Goal: Book appointment/travel/reservation

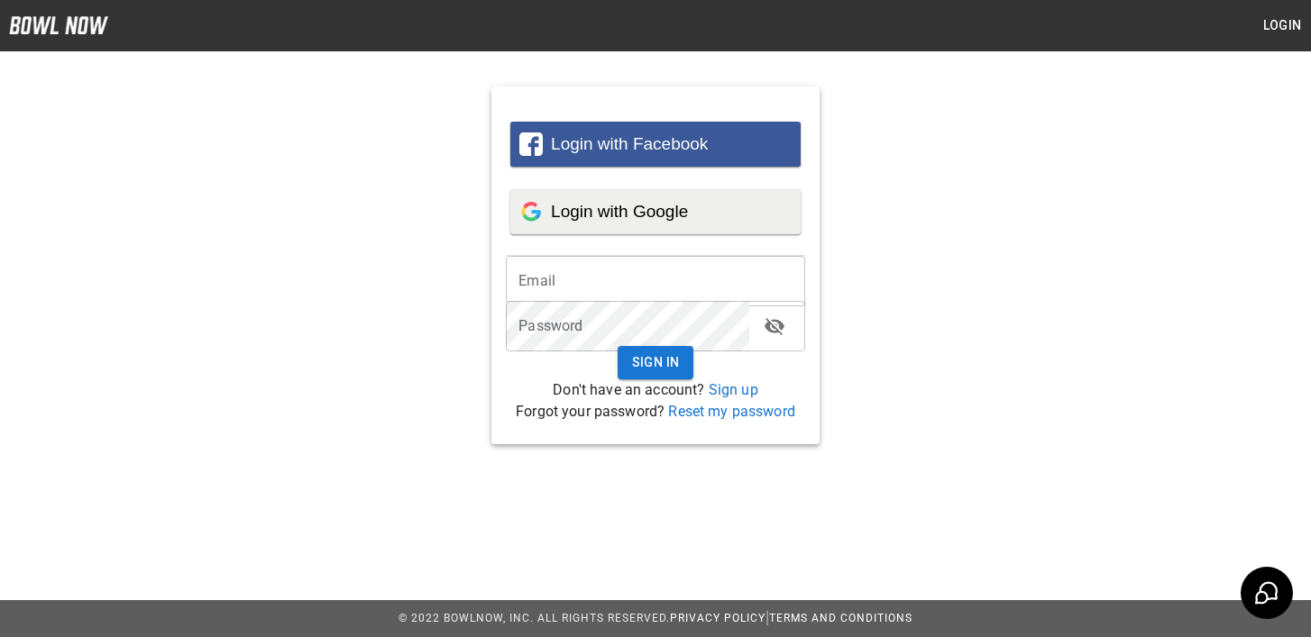
click at [668, 214] on span "Login with Google" at bounding box center [619, 211] width 137 height 19
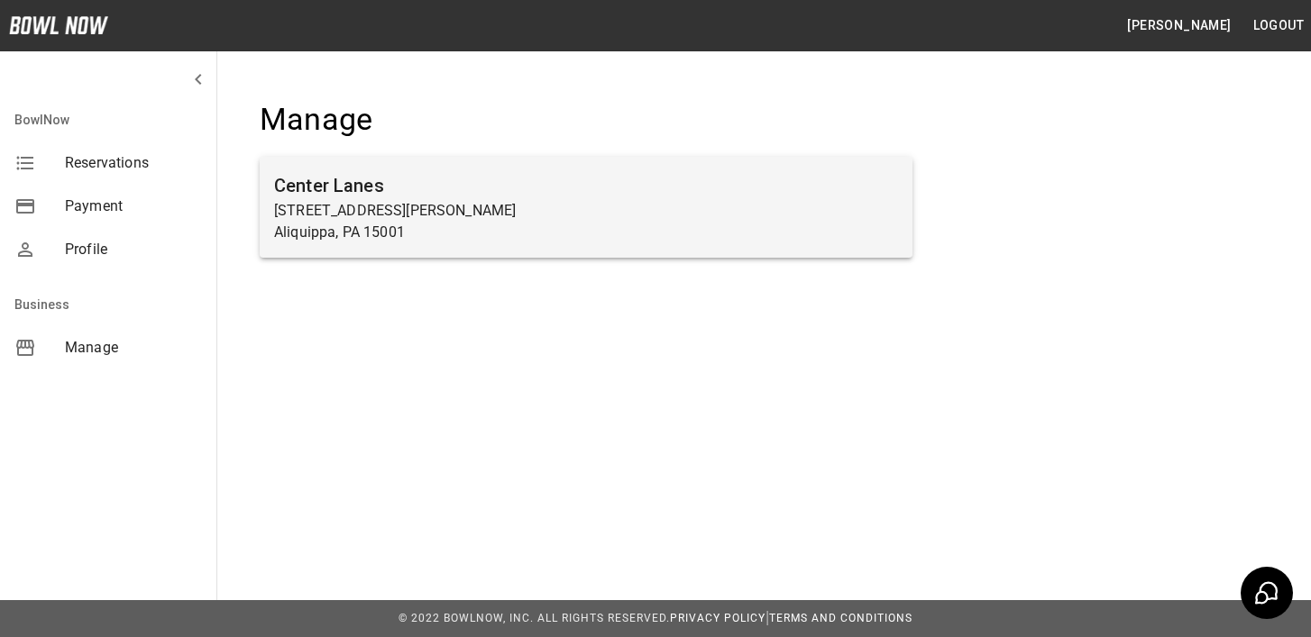
click at [571, 231] on p "Aliquippa, PA 15001" at bounding box center [586, 233] width 624 height 22
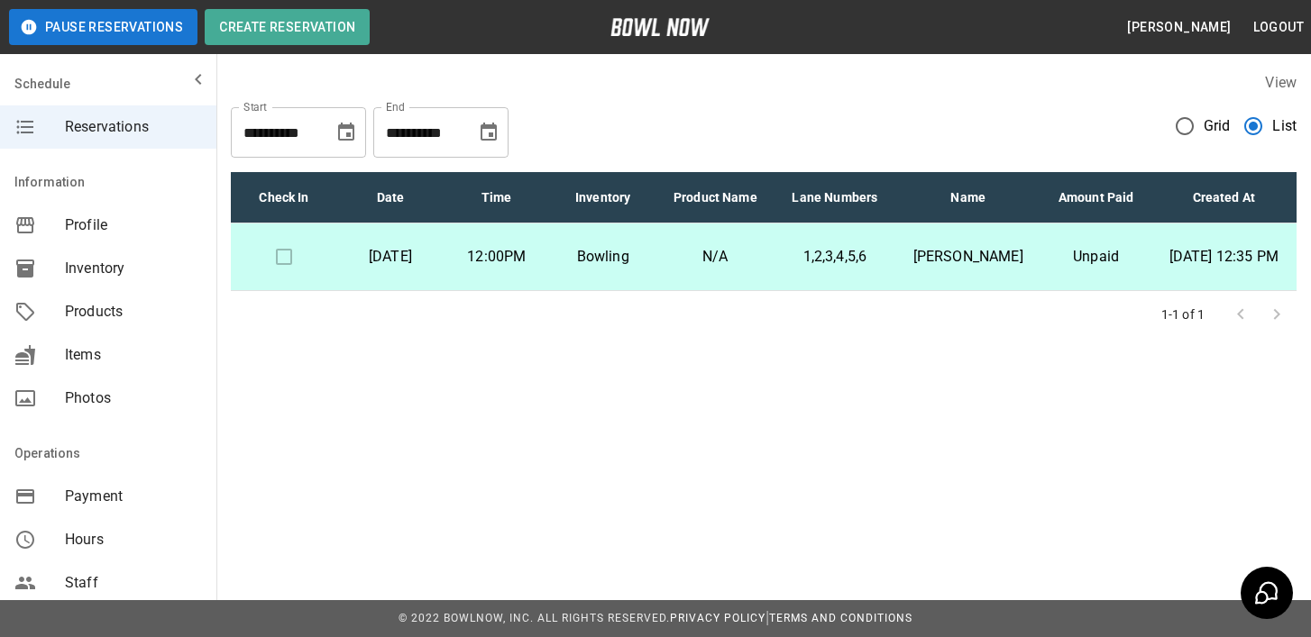
click at [488, 138] on icon "Choose date, selected date is Oct 30, 2025" at bounding box center [489, 133] width 22 height 22
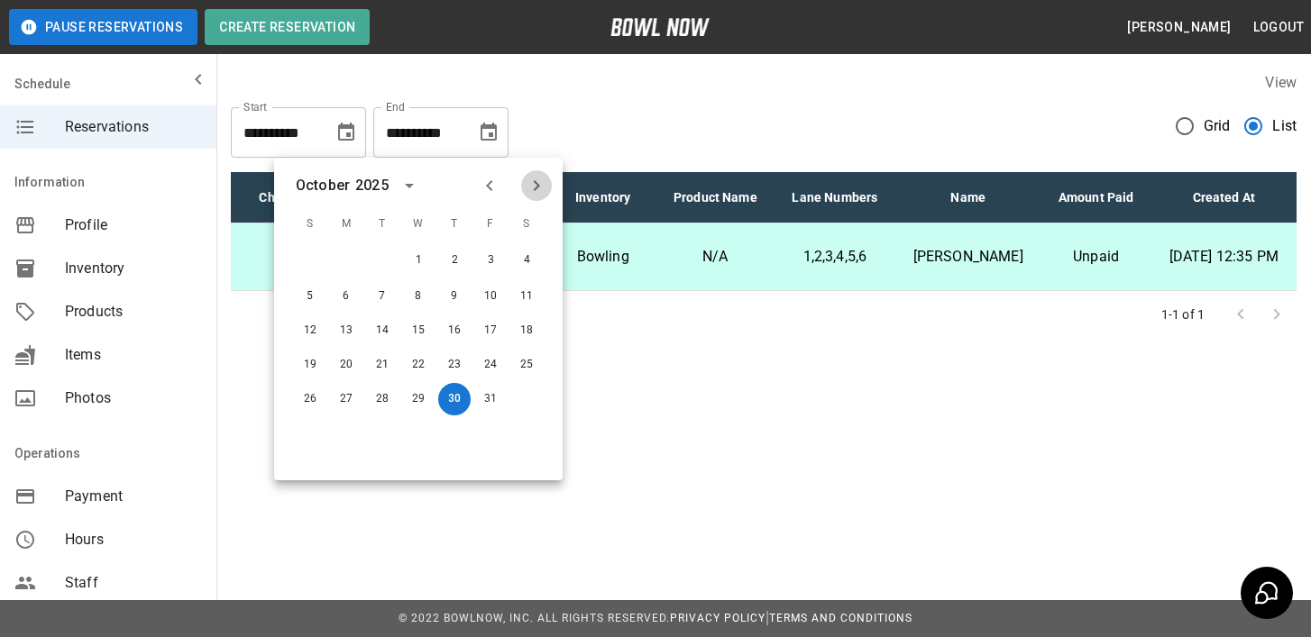
click at [535, 187] on icon "Next month" at bounding box center [536, 186] width 22 height 22
click at [305, 427] on button "30" at bounding box center [310, 432] width 32 height 32
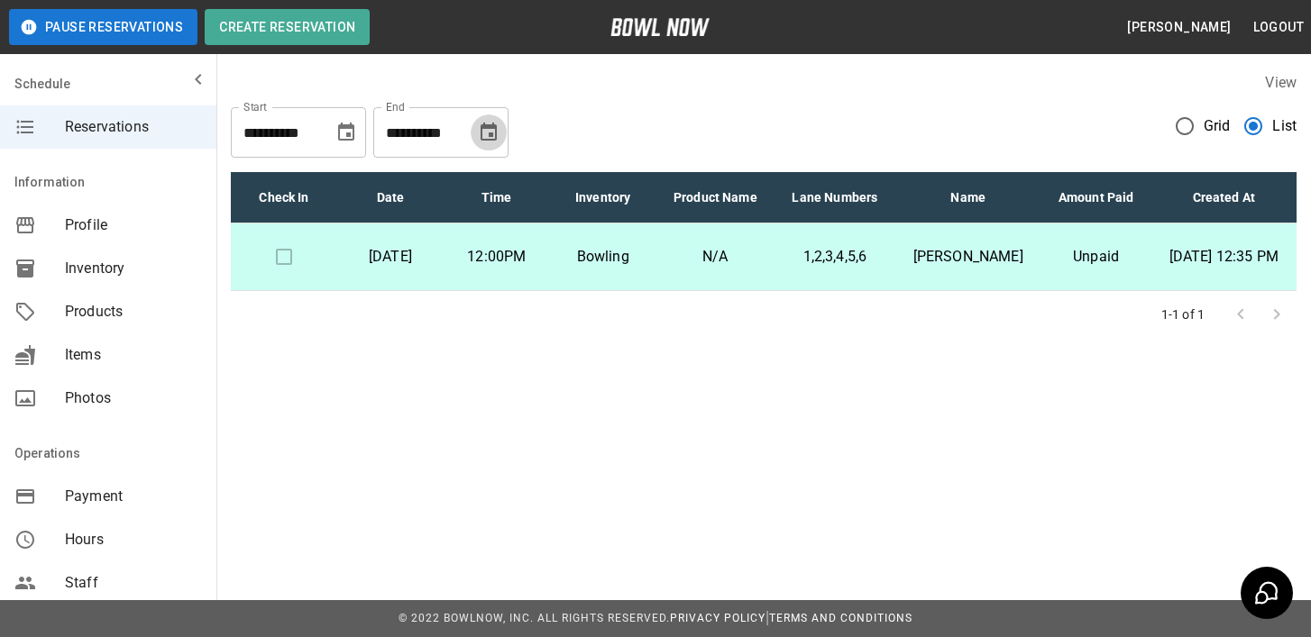
click at [485, 132] on icon "Choose date, selected date is Nov 30, 2025" at bounding box center [489, 133] width 22 height 22
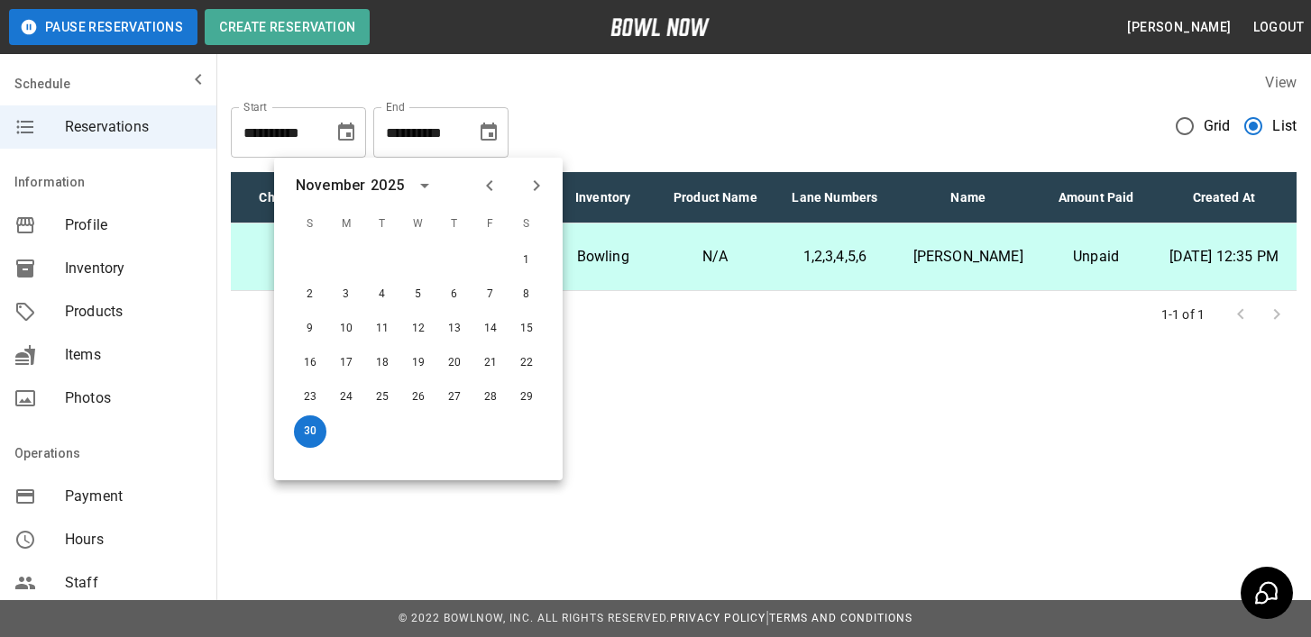
click at [544, 185] on icon "Next month" at bounding box center [536, 186] width 22 height 22
click at [413, 394] on button "31" at bounding box center [418, 397] width 32 height 32
type input "**********"
